Goal: Task Accomplishment & Management: Manage account settings

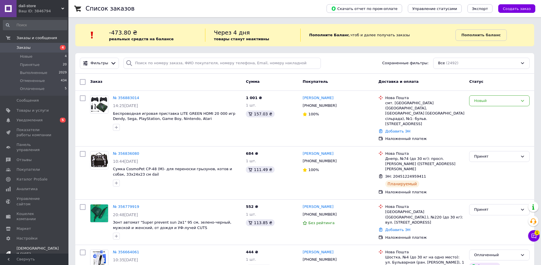
click at [30, 246] on span "Тарифы и счета Prom топ" at bounding box center [38, 254] width 42 height 16
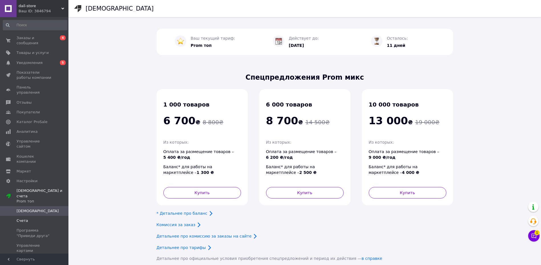
click at [36, 218] on span "Счета" at bounding box center [35, 220] width 36 height 5
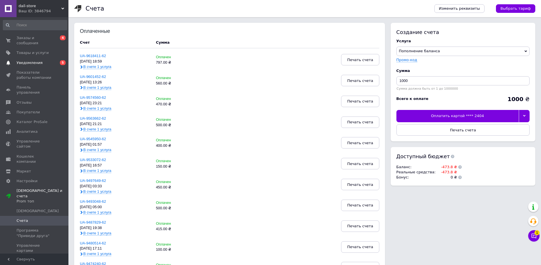
click at [42, 60] on span "Уведомления" at bounding box center [35, 62] width 36 height 5
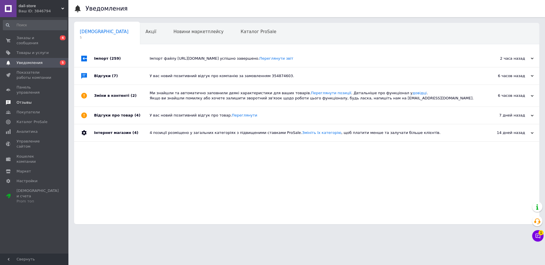
click at [36, 100] on span "Отзывы" at bounding box center [35, 102] width 36 height 5
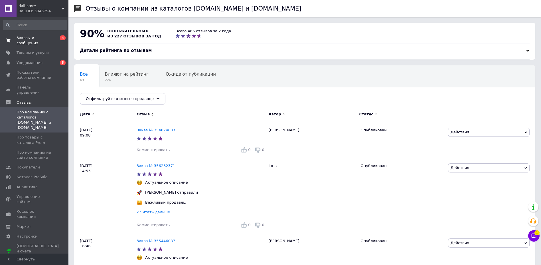
click at [48, 40] on span "Заказы и сообщения" at bounding box center [35, 40] width 36 height 10
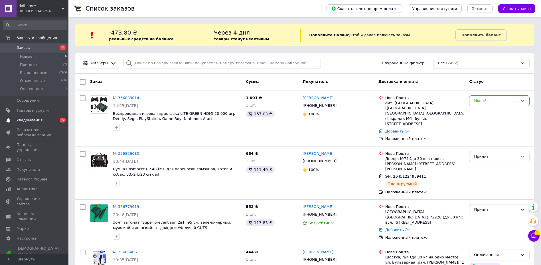
click at [47, 123] on link "Уведомления 0 5" at bounding box center [35, 120] width 70 height 10
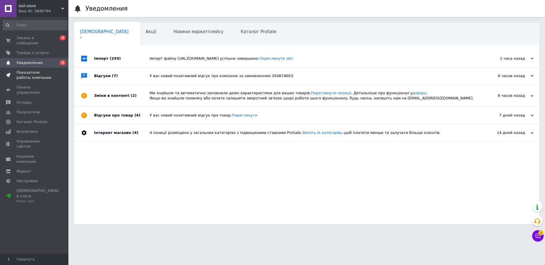
click at [36, 70] on span "Показатели работы компании" at bounding box center [35, 75] width 36 height 10
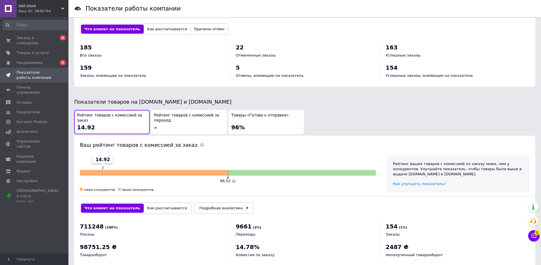
scroll to position [228, 0]
click at [27, 50] on span "Товары и услуги" at bounding box center [33, 52] width 32 height 5
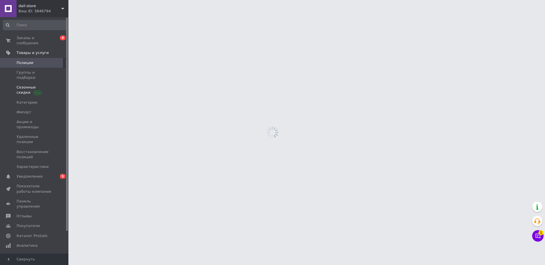
click at [25, 85] on span "Сезонные скидки" at bounding box center [35, 90] width 36 height 10
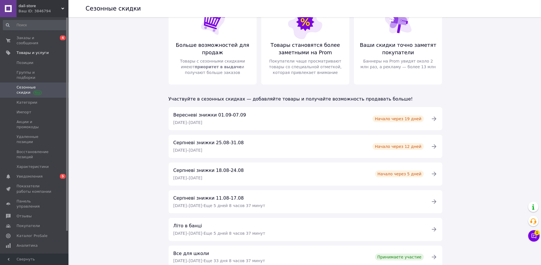
scroll to position [48, 0]
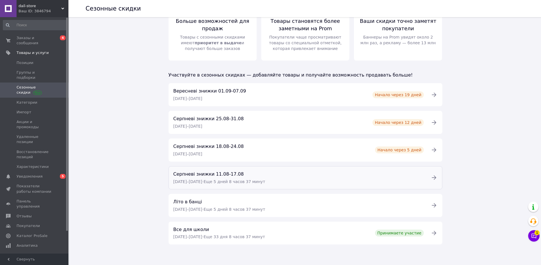
click at [201, 175] on span "Серпневі знижки 11.08-17.08" at bounding box center [208, 173] width 70 height 5
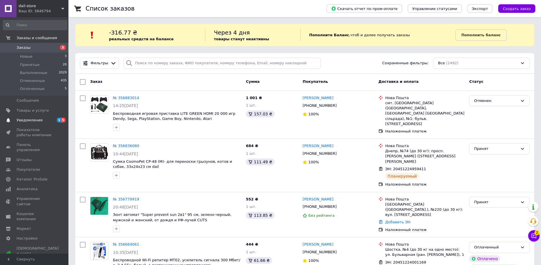
click at [38, 119] on span "Уведомления" at bounding box center [30, 120] width 26 height 5
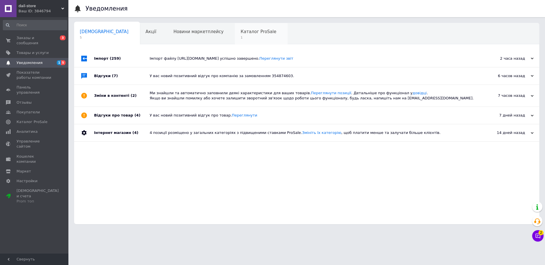
click at [241, 33] on span "Каталог ProSale" at bounding box center [259, 31] width 36 height 5
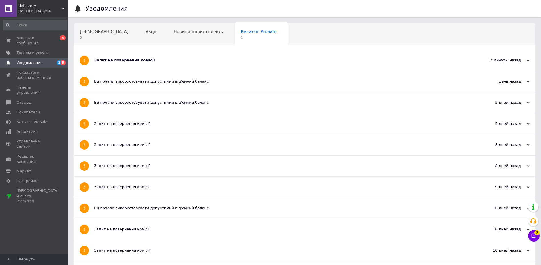
click at [124, 64] on div "Запит на повернення комісії" at bounding box center [283, 60] width 378 height 21
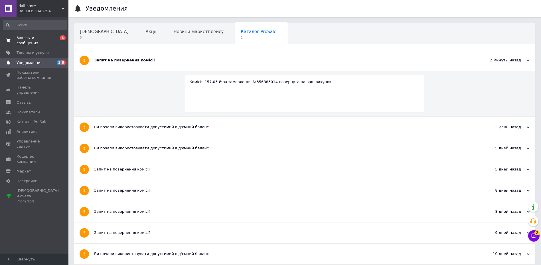
click at [40, 38] on span "Заказы и сообщения" at bounding box center [35, 40] width 36 height 10
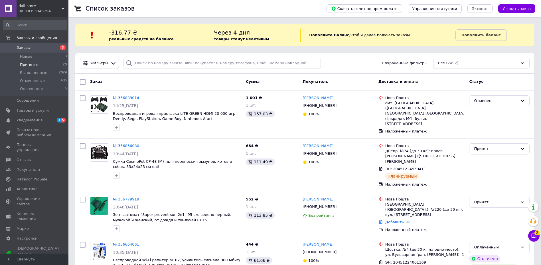
click at [35, 63] on span "Принятые" at bounding box center [30, 64] width 20 height 5
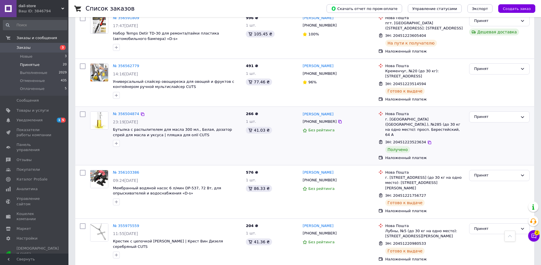
scroll to position [257, 0]
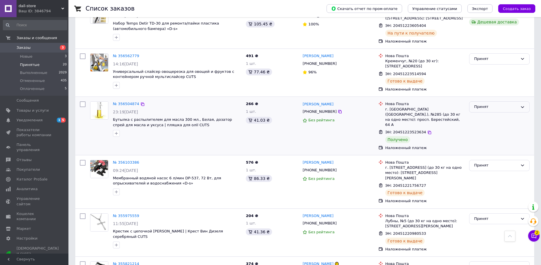
click at [479, 104] on div "Принят" at bounding box center [496, 107] width 44 height 6
click at [479, 114] on li "Выполнен" at bounding box center [499, 119] width 60 height 11
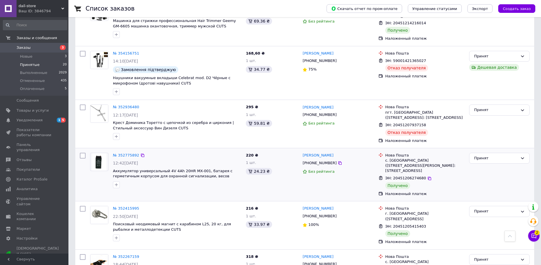
scroll to position [815, 0]
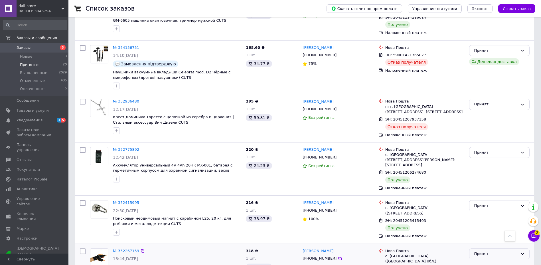
click at [479, 251] on div "Принят" at bounding box center [496, 254] width 44 height 6
click at [480, 260] on li "Выполнен" at bounding box center [499, 265] width 60 height 11
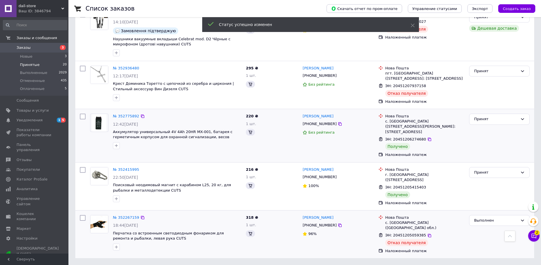
scroll to position [767, 0]
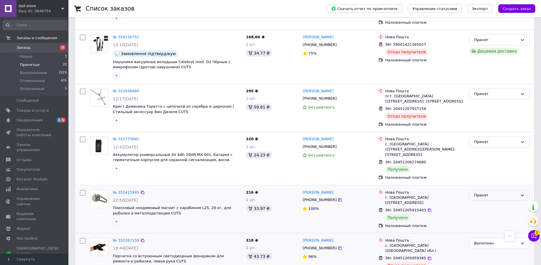
click at [480, 192] on div "Принят" at bounding box center [496, 195] width 44 height 6
click at [480, 202] on li "Выполнен" at bounding box center [499, 207] width 60 height 11
click at [46, 3] on span "dail-store" at bounding box center [40, 5] width 43 height 5
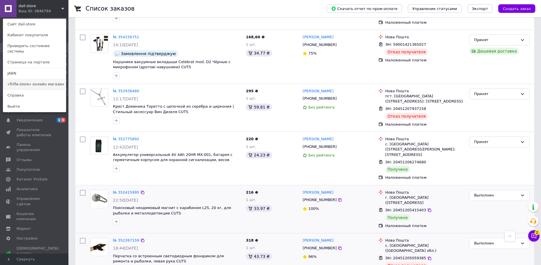
click at [16, 79] on link "«Trifle-store» онлайн магазин" at bounding box center [34, 84] width 63 height 11
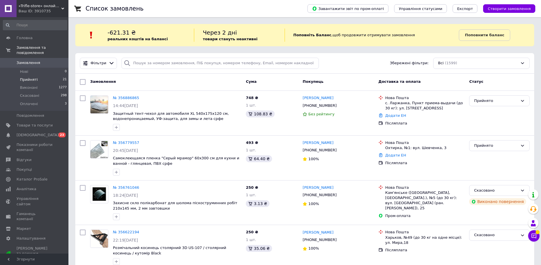
click at [46, 76] on li "Прийняті 21" at bounding box center [35, 80] width 70 height 8
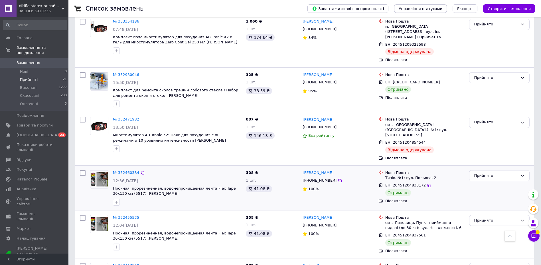
scroll to position [872, 0]
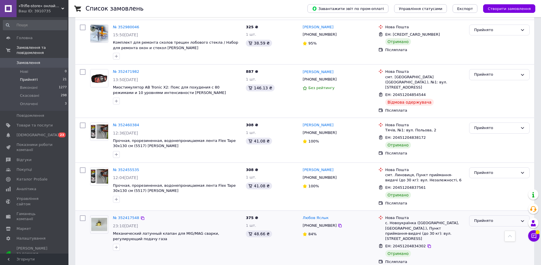
click at [479, 218] on div "Прийнято" at bounding box center [496, 221] width 44 height 6
click at [477, 227] on li "Виконано" at bounding box center [499, 232] width 60 height 11
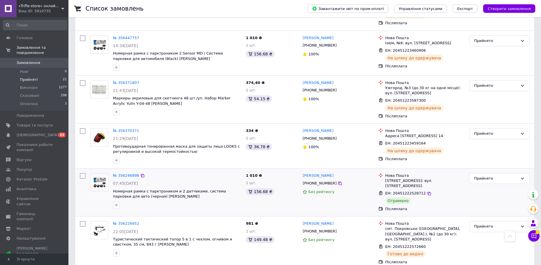
scroll to position [216, 0]
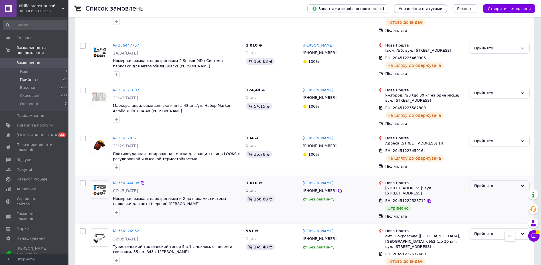
click at [474, 187] on div "Прийнято" at bounding box center [499, 185] width 60 height 11
click at [474, 195] on li "Виконано" at bounding box center [499, 197] width 60 height 11
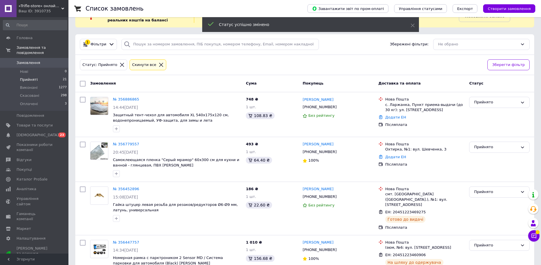
scroll to position [16, 0]
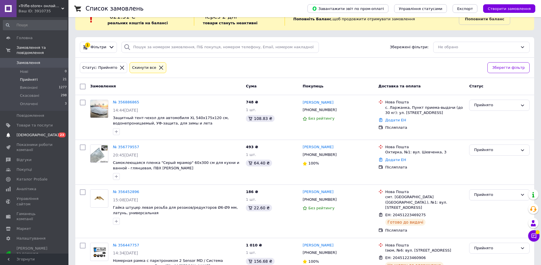
click at [60, 132] on span "23" at bounding box center [61, 134] width 7 height 5
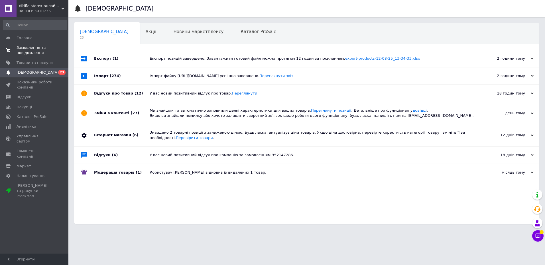
click at [30, 52] on span "Замовлення та повідомлення" at bounding box center [35, 50] width 36 height 10
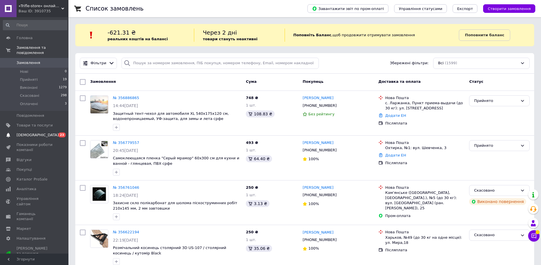
click at [62, 132] on span "23" at bounding box center [61, 134] width 7 height 5
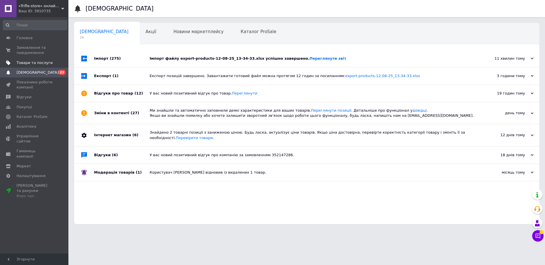
click at [26, 65] on link "Товари та послуги" at bounding box center [35, 63] width 70 height 10
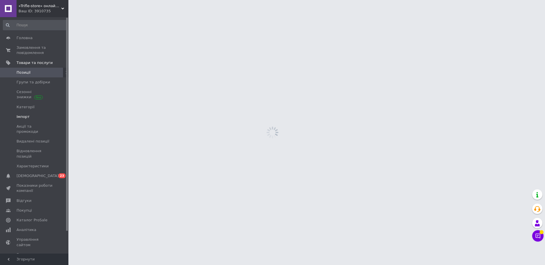
click at [27, 118] on span "Імпорт" at bounding box center [23, 116] width 13 height 5
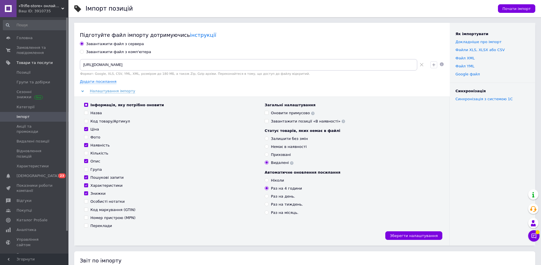
drag, startPoint x: 27, startPoint y: 217, endPoint x: 31, endPoint y: 217, distance: 3.4
click at [27, 227] on span "Аналітика" at bounding box center [27, 229] width 20 height 5
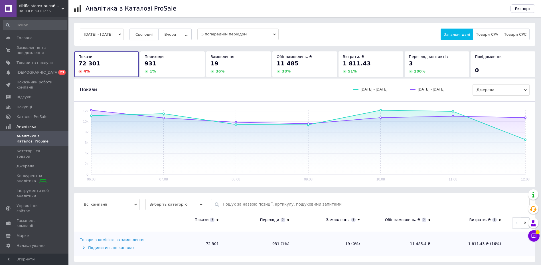
click at [155, 31] on button "Сьогодні" at bounding box center [143, 34] width 29 height 11
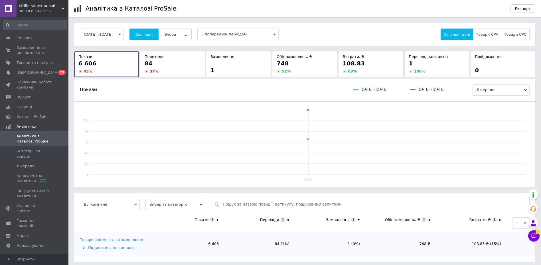
click at [176, 36] on span "Вчора" at bounding box center [170, 34] width 12 height 4
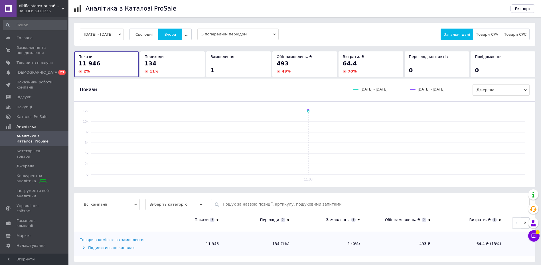
click at [153, 35] on span "Сьогодні" at bounding box center [143, 34] width 17 height 4
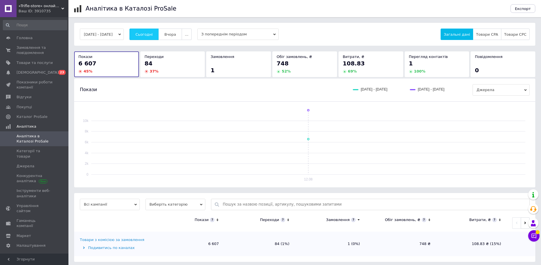
click at [153, 35] on span "Сьогодні" at bounding box center [143, 34] width 17 height 4
click at [40, 7] on span "«Trifle-store» онлайн магазин" at bounding box center [40, 5] width 43 height 5
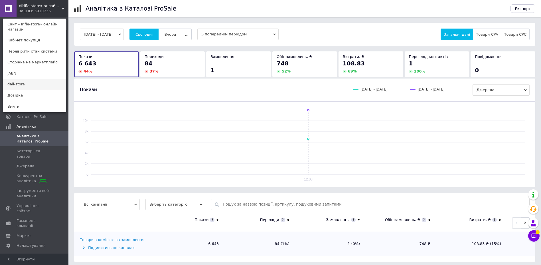
click at [22, 80] on link "dail-store" at bounding box center [34, 84] width 63 height 11
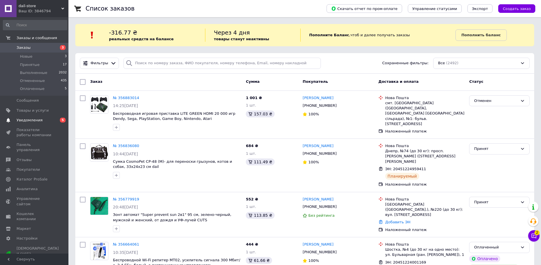
click at [60, 120] on span "5" at bounding box center [63, 120] width 6 height 5
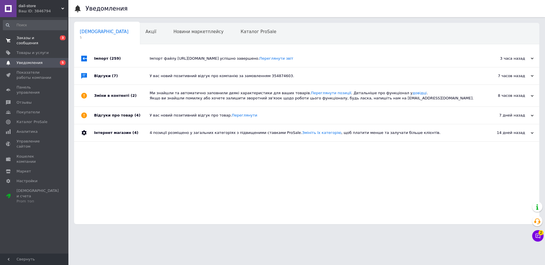
click at [63, 41] on link "Заказы и сообщения 0 3" at bounding box center [35, 40] width 70 height 15
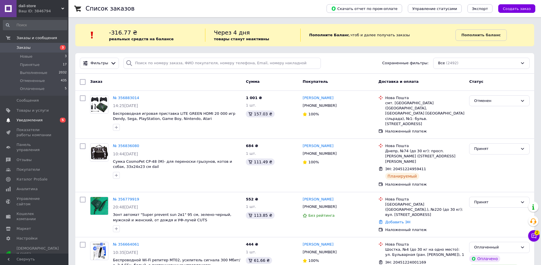
click at [62, 121] on span "5" at bounding box center [63, 120] width 6 height 5
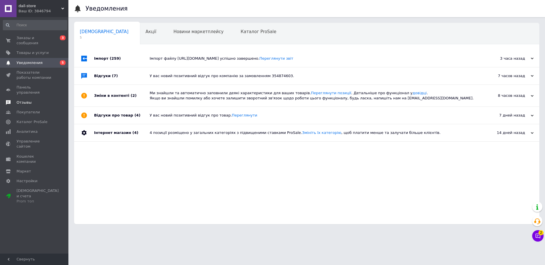
click at [33, 100] on span "Отзывы" at bounding box center [35, 102] width 36 height 5
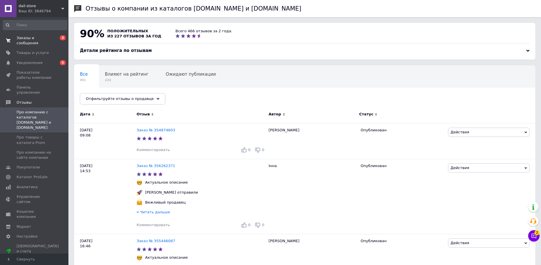
click at [65, 38] on span "3" at bounding box center [63, 37] width 6 height 5
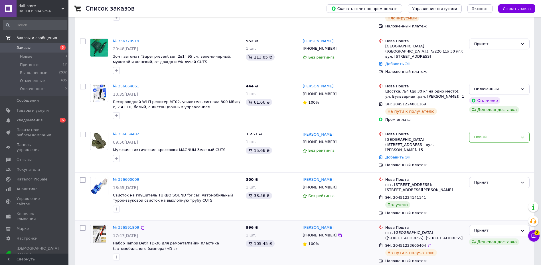
scroll to position [171, 0]
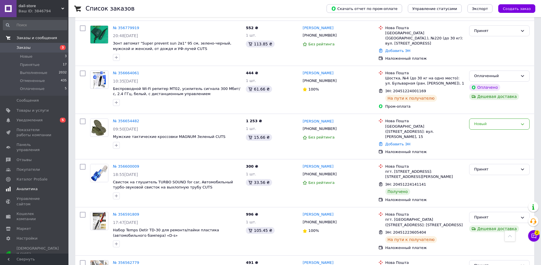
click at [52, 123] on link "Уведомления 0 5" at bounding box center [35, 120] width 70 height 10
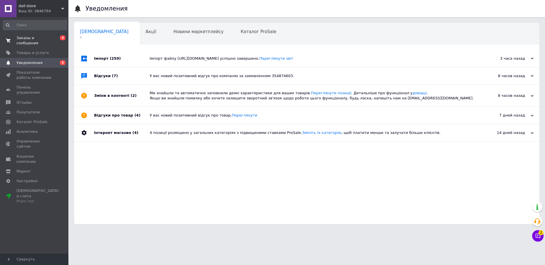
click at [55, 40] on span "0 3" at bounding box center [61, 40] width 16 height 10
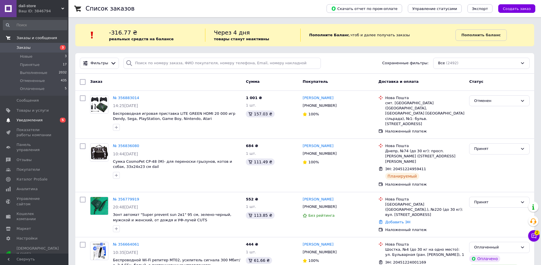
click at [41, 120] on span "Уведомления" at bounding box center [35, 120] width 36 height 5
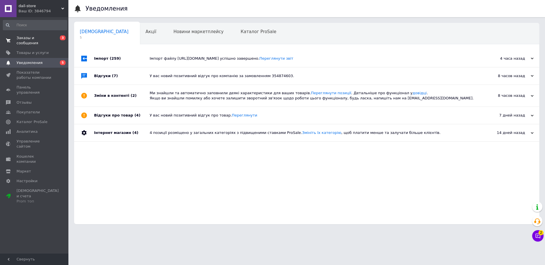
click at [43, 13] on div "Ваш ID: 3846794" at bounding box center [44, 11] width 50 height 5
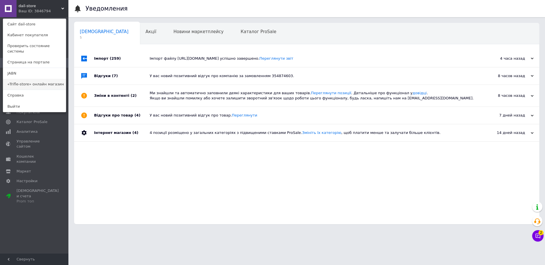
click at [22, 81] on link "«Trifle-store» онлайн магазин" at bounding box center [34, 84] width 63 height 11
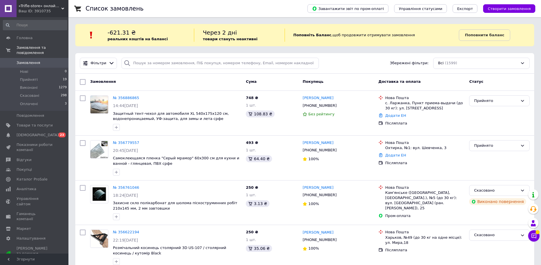
click at [33, 8] on span "«Trifle-store» онлайн магазин" at bounding box center [40, 5] width 43 height 5
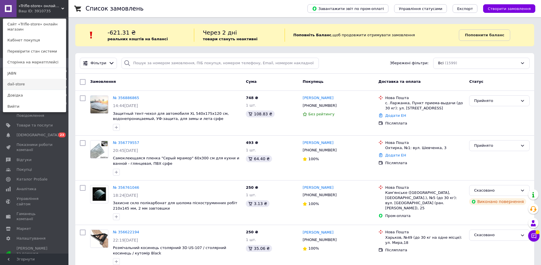
click at [24, 84] on link "dail-store" at bounding box center [34, 84] width 63 height 11
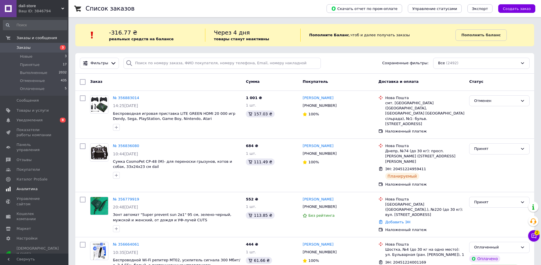
click at [60, 120] on span "8" at bounding box center [63, 120] width 6 height 5
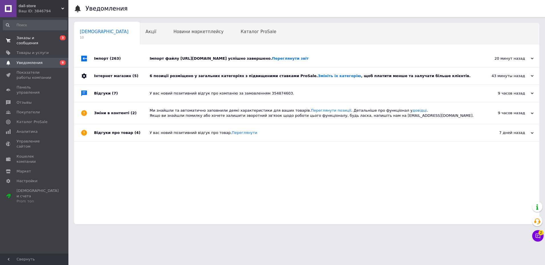
click at [53, 42] on link "Заказы и сообщения 0 3" at bounding box center [35, 40] width 70 height 15
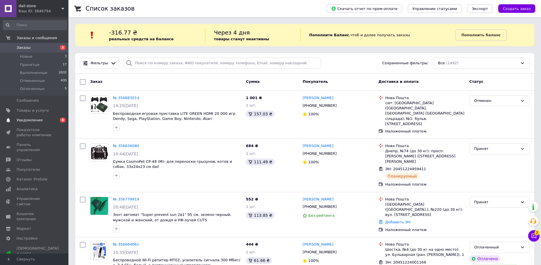
click at [44, 118] on span "Уведомления" at bounding box center [35, 120] width 36 height 5
